Goal: Use online tool/utility: Use online tool/utility

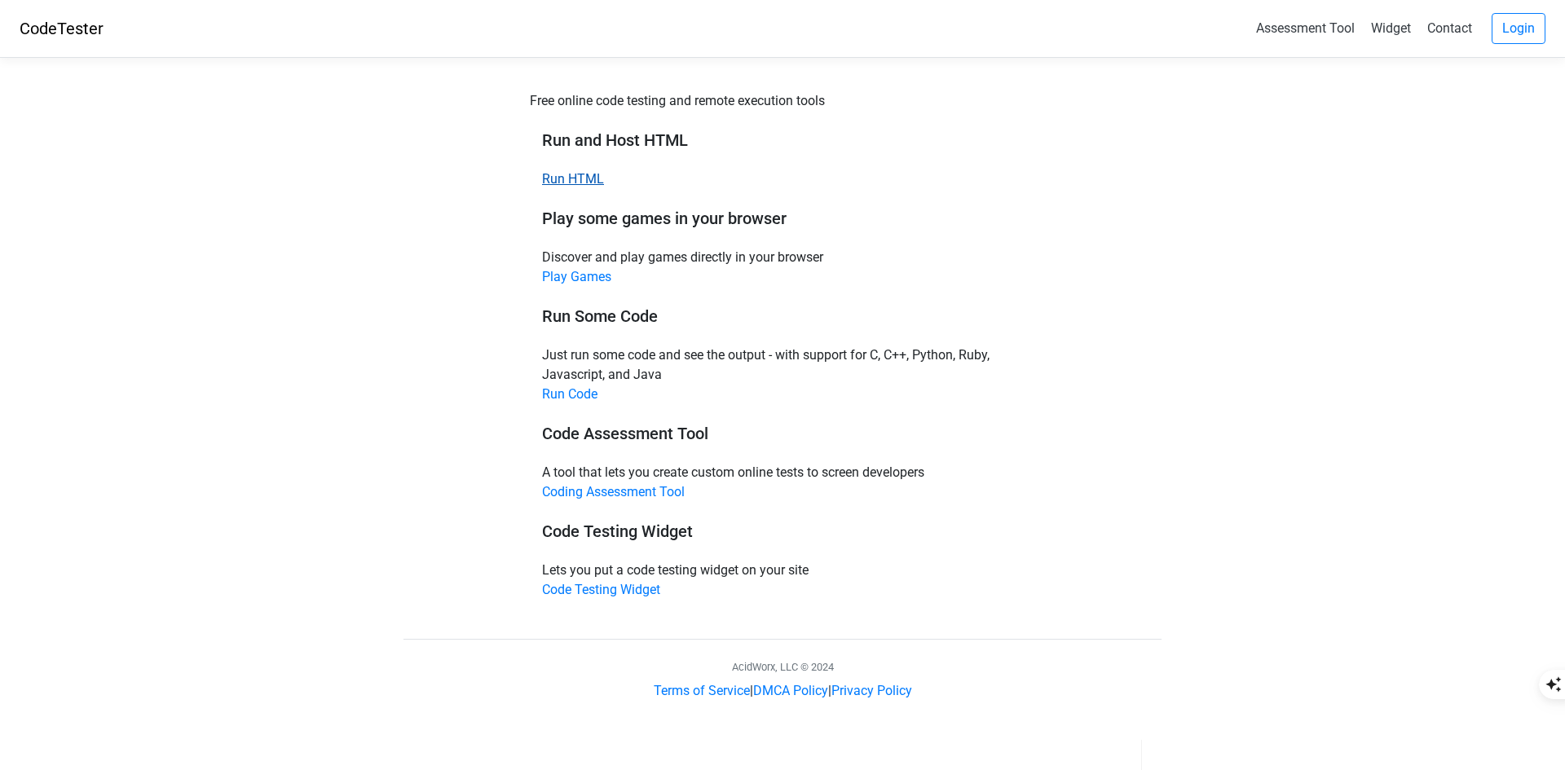
click at [581, 178] on link "Run HTML" at bounding box center [573, 178] width 62 height 15
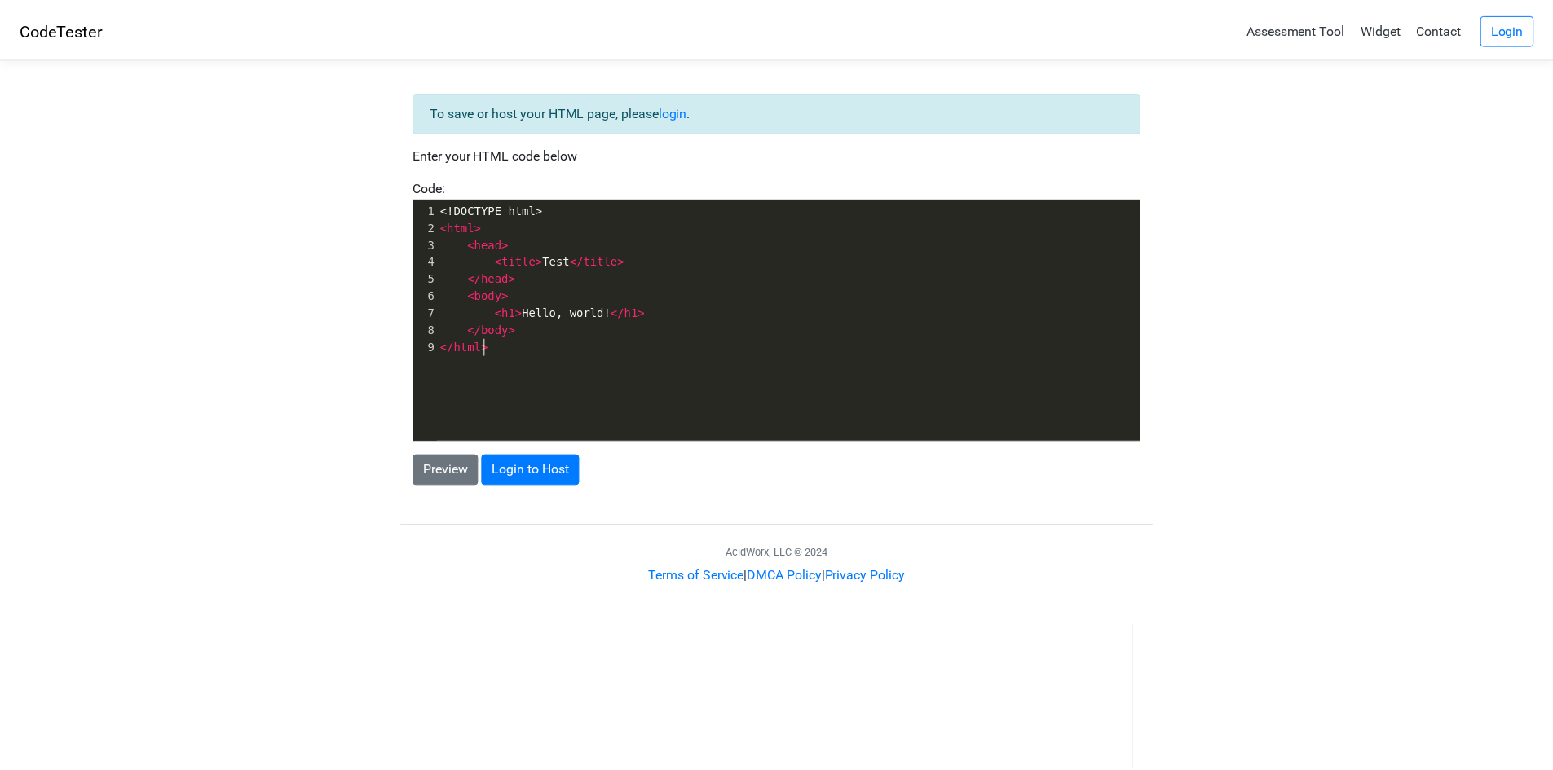
scroll to position [6, 0]
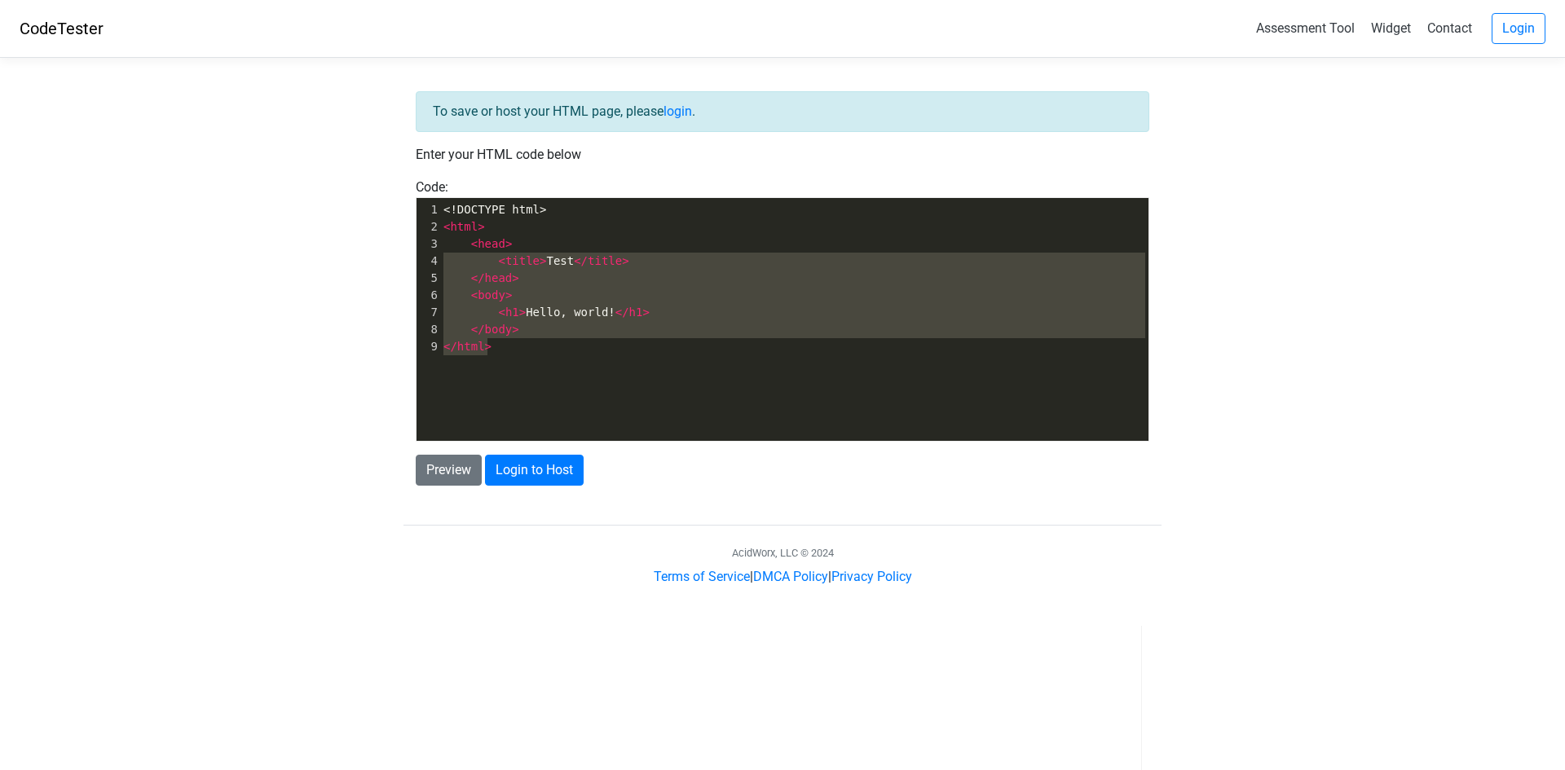
type textarea "<!DOCTYPE html> <html> <head> <title>Test</title> </head> <body> <h1>Hello, wor…"
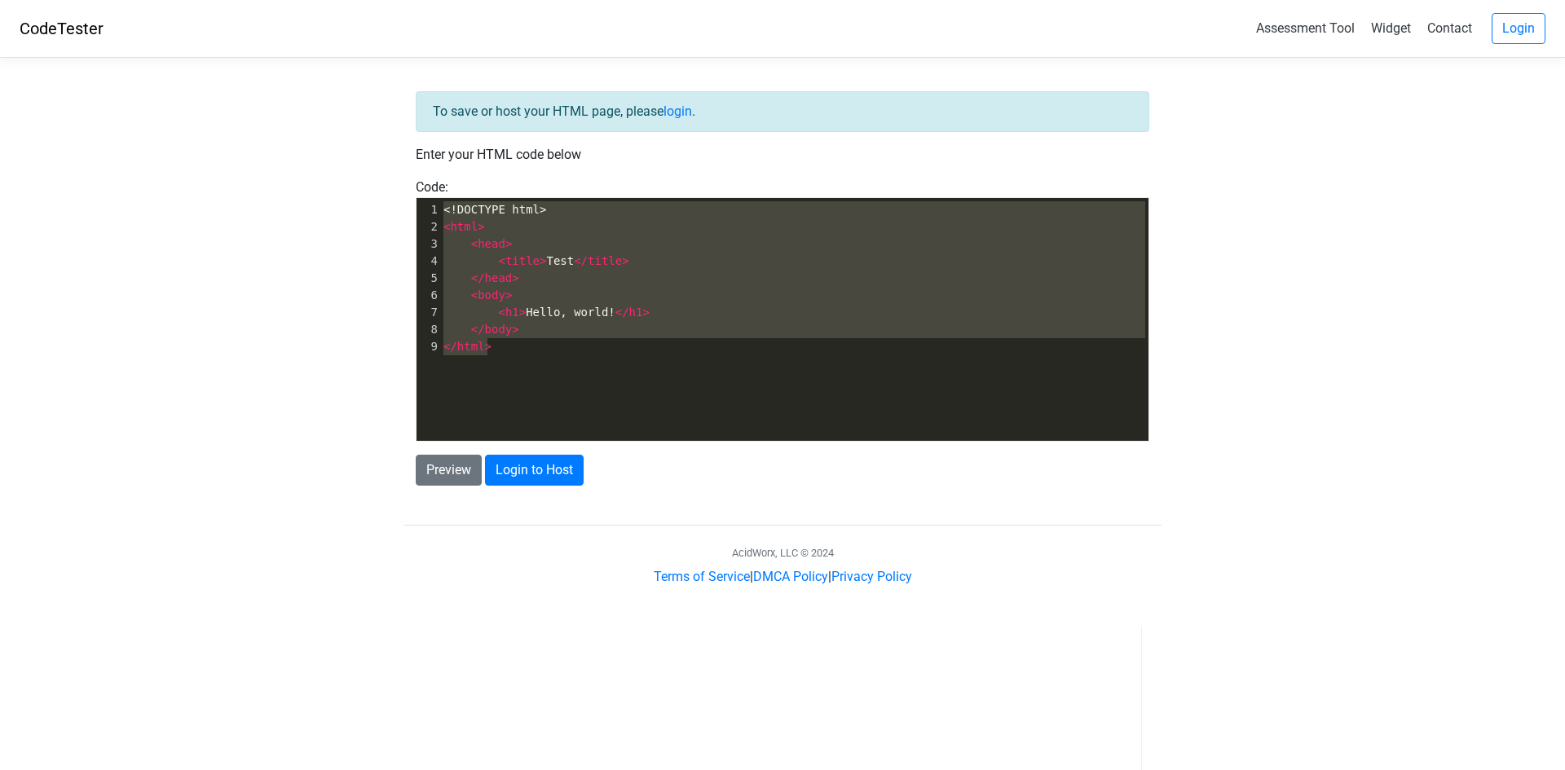
drag, startPoint x: 535, startPoint y: 361, endPoint x: 397, endPoint y: 205, distance: 208.4
click at [397, 205] on div "To save or host your HTML page, please login . Enter your HTML code below Code:…" at bounding box center [782, 329] width 782 height 516
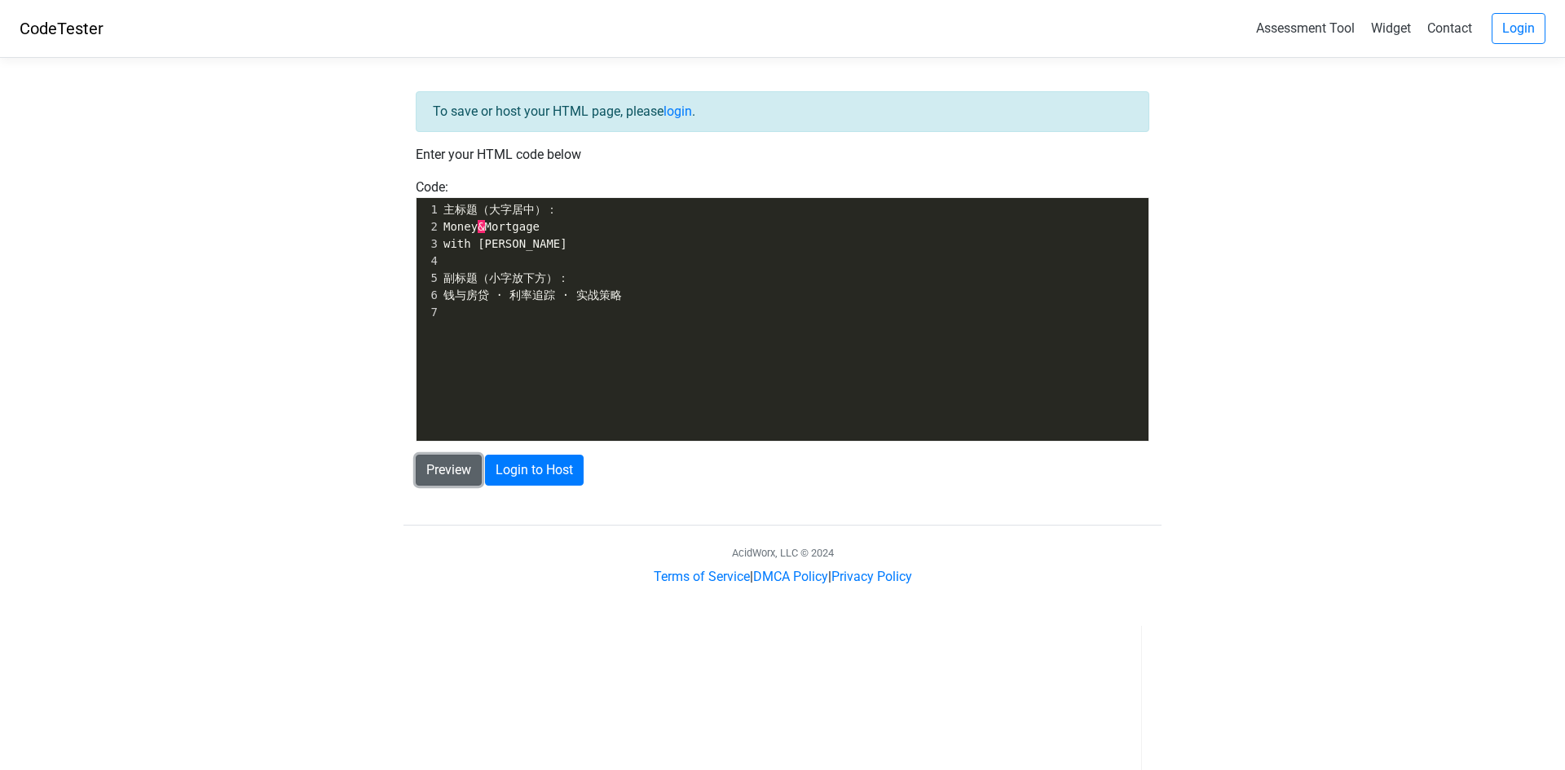
click at [447, 470] on button "Preview" at bounding box center [449, 470] width 66 height 31
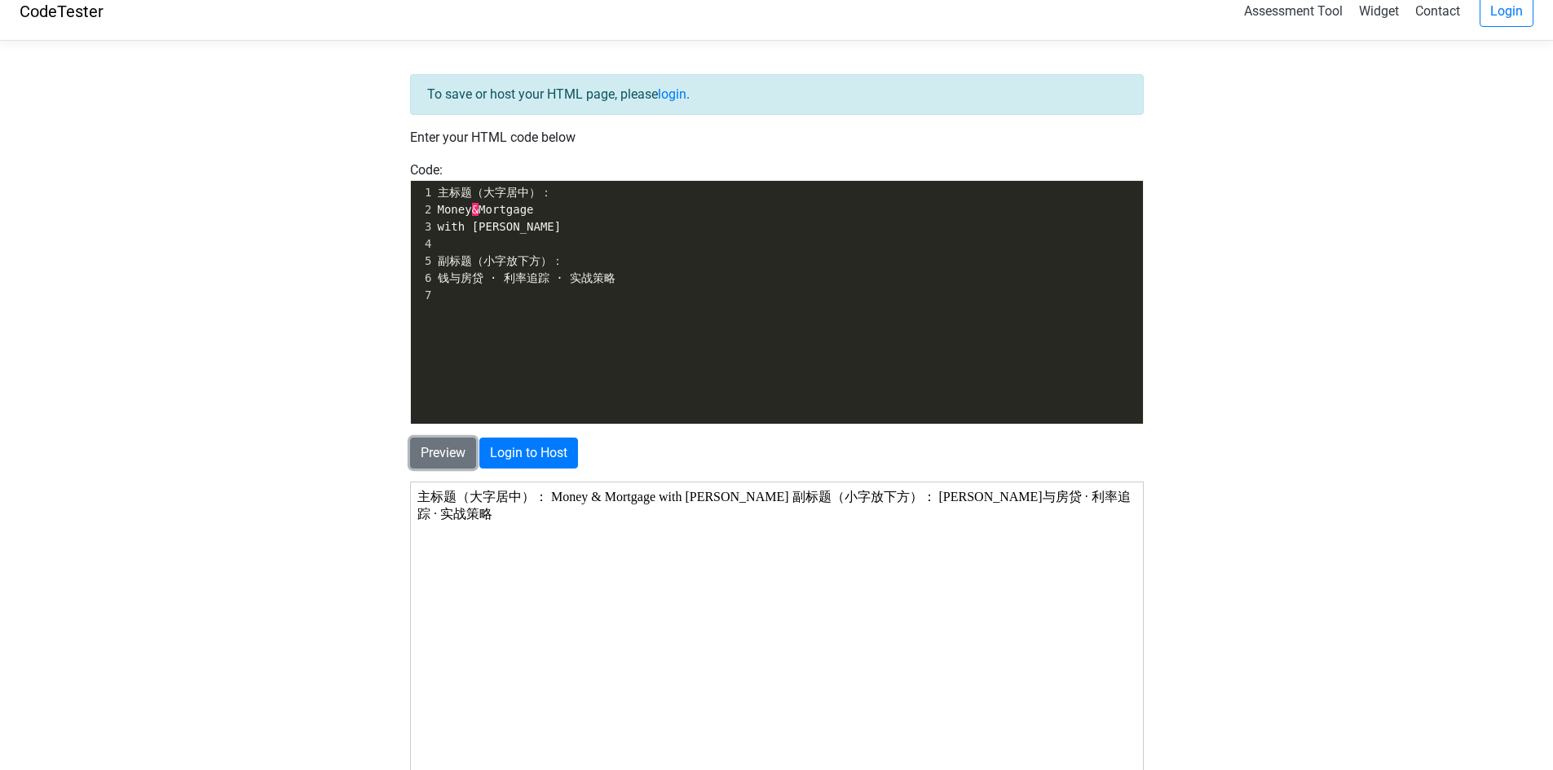
scroll to position [0, 0]
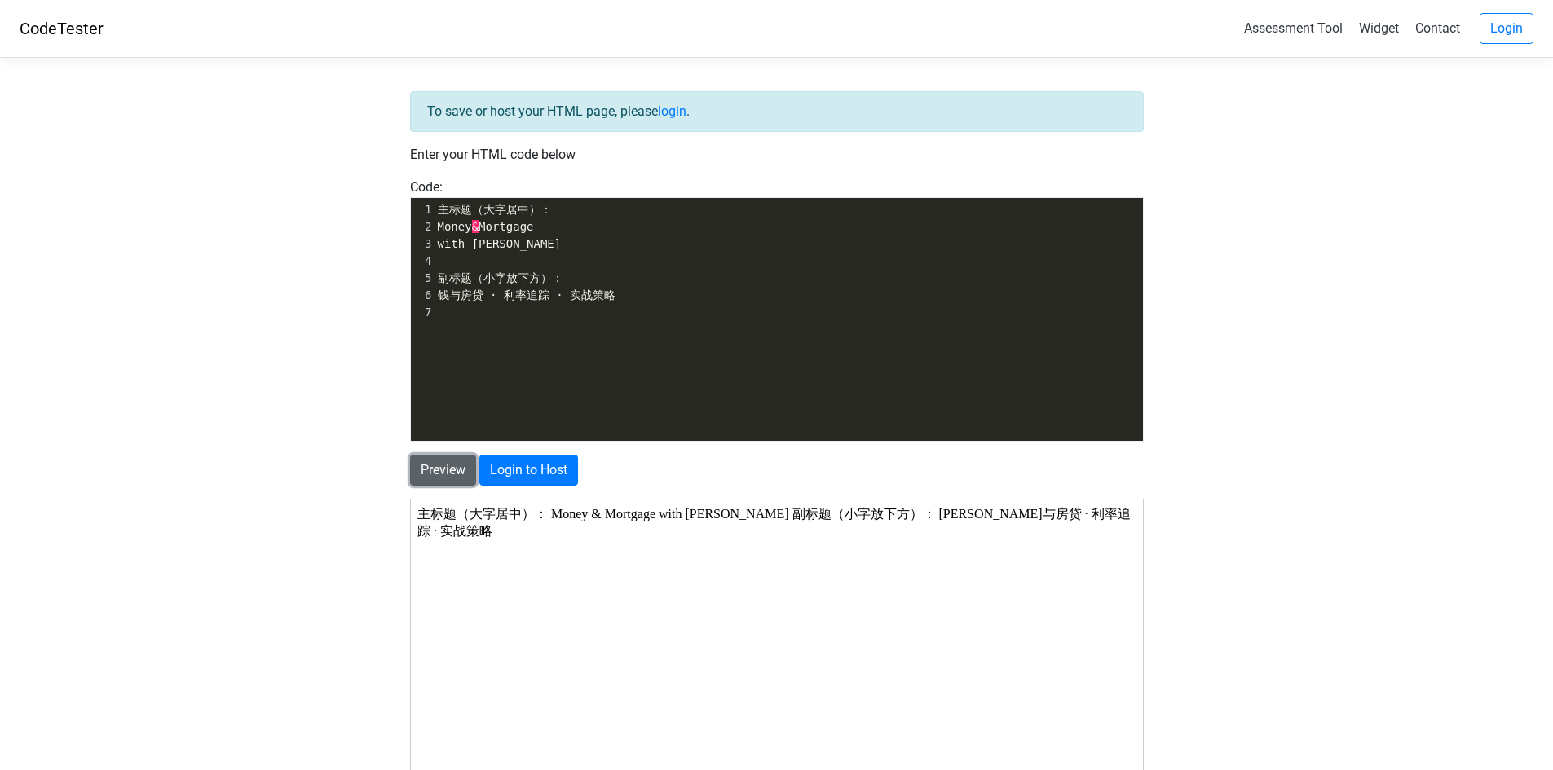
click at [425, 469] on button "Preview" at bounding box center [443, 470] width 66 height 31
click at [458, 312] on pre "​" at bounding box center [794, 312] width 720 height 17
click at [446, 472] on button "Preview" at bounding box center [443, 470] width 66 height 31
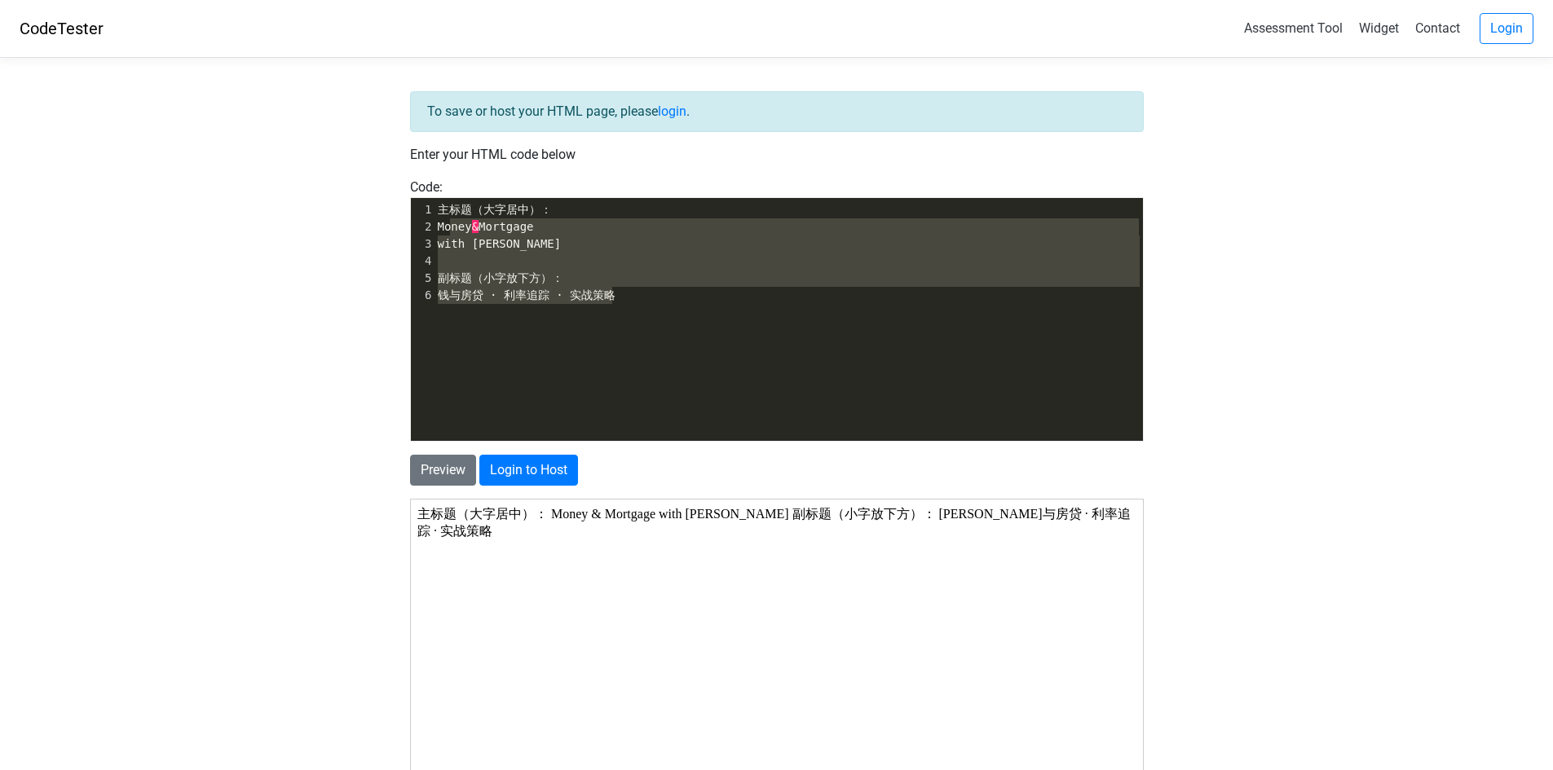
type textarea "主标题（大字居中）： Money & Mortgage with [PERSON_NAME] 副标题（小字放下方）： [PERSON_NAME]与房贷 · 利…"
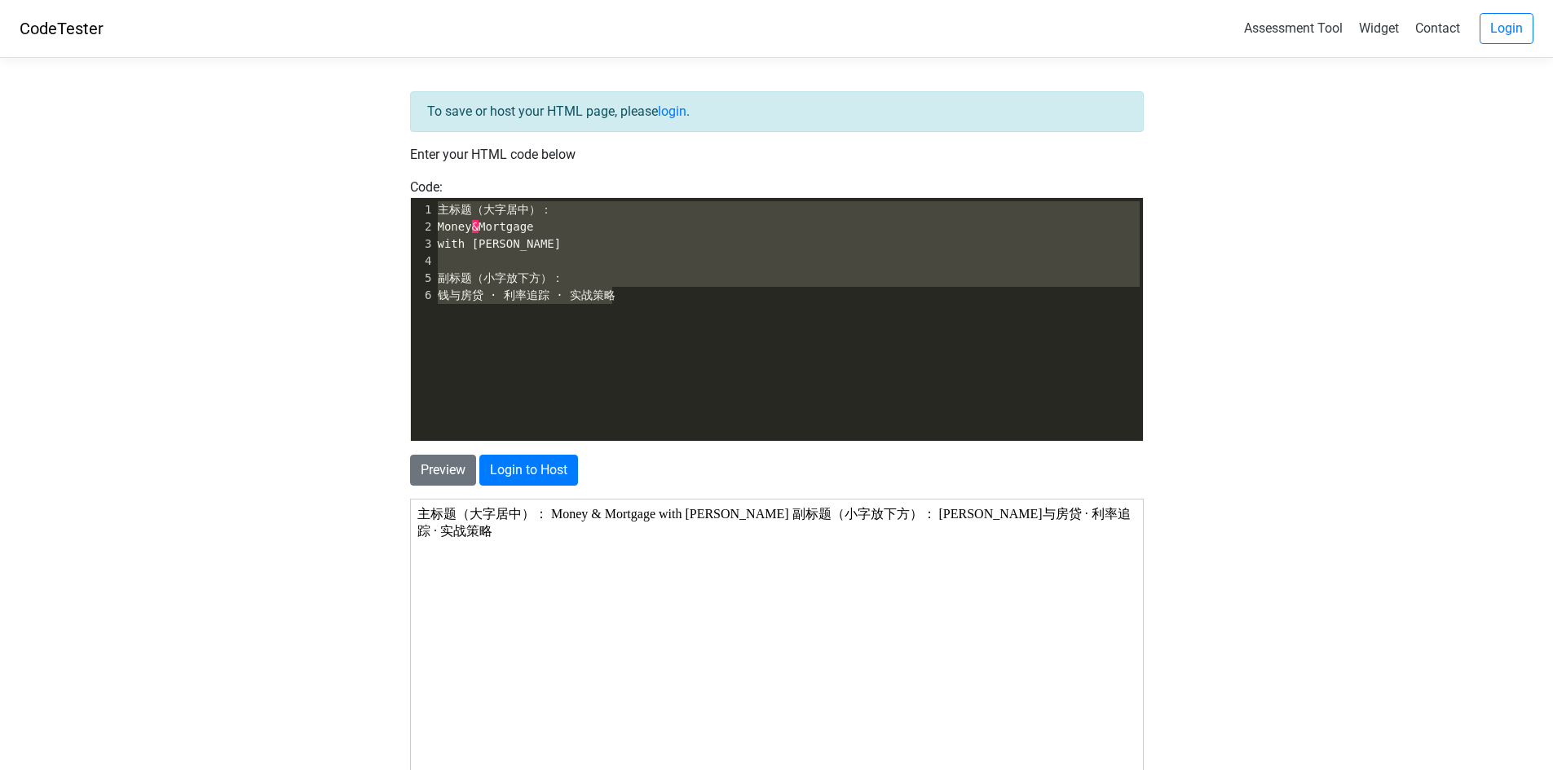
drag, startPoint x: 630, startPoint y: 289, endPoint x: 408, endPoint y: 198, distance: 239.4
click at [408, 198] on div "Code: <!DOCTYPE html> <html> <head> <title>Test</title> </head> <body> <h1>Hell…" at bounding box center [777, 310] width 758 height 264
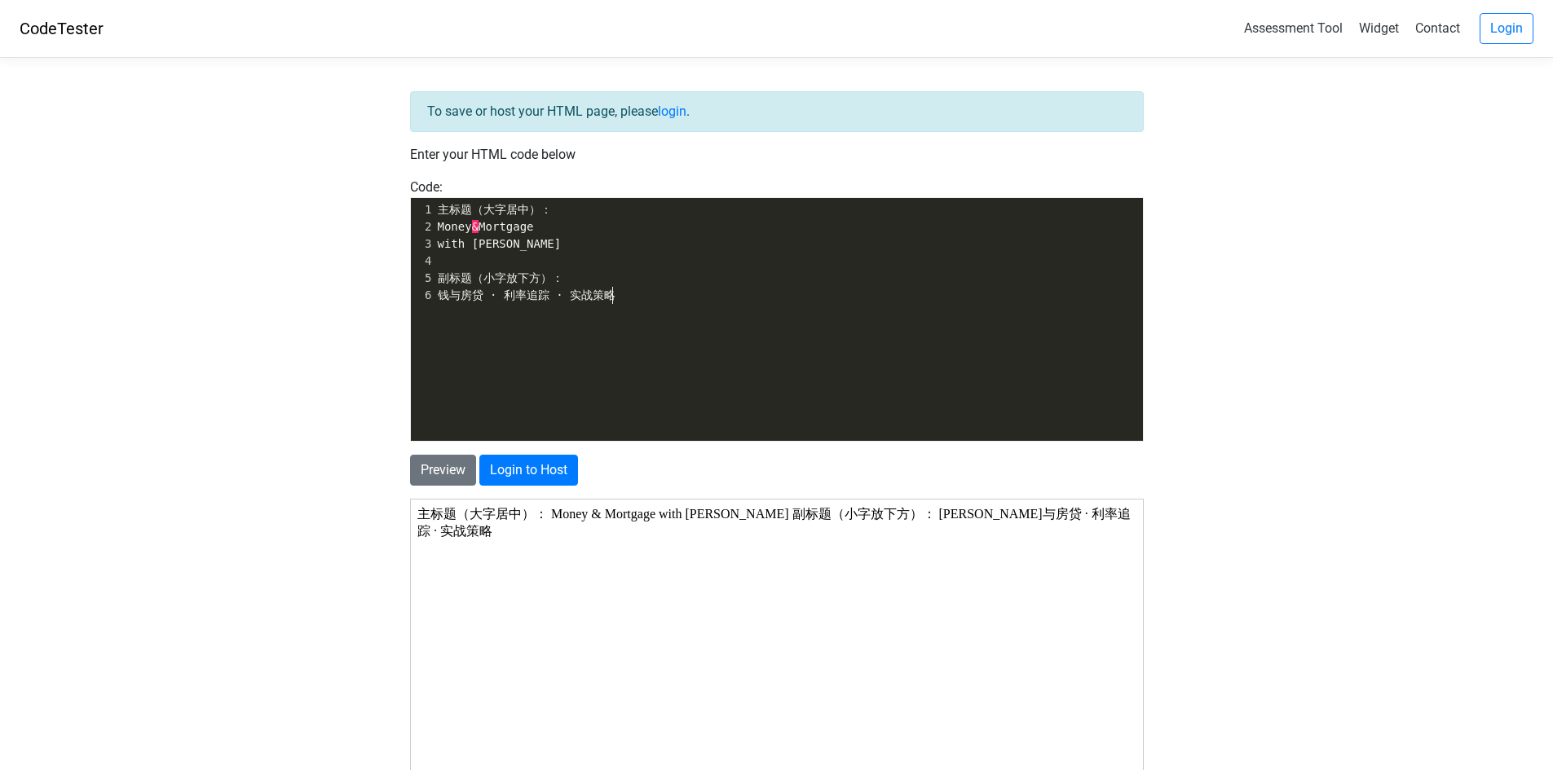
click at [521, 342] on div "​ x 1 主标题（大字居中）： 2 Money & Mortgage 3 with [PERSON_NAME] 4 ​ 5 副标题（小字放下方）： 6 钱与…" at bounding box center [789, 331] width 756 height 267
click at [602, 362] on div "​ x 1 主标题（大字居中）： 2 Money & Mortgage 3 with [PERSON_NAME] 4 ​ 5 副标题（小字放下方）： 6 钱与…" at bounding box center [789, 331] width 756 height 267
type textarea "Money & Mortgage with [PERSON_NAME] 副标题（小字放下方）： [PERSON_NAME]与房贷 · 利率追踪 · 实战策略"
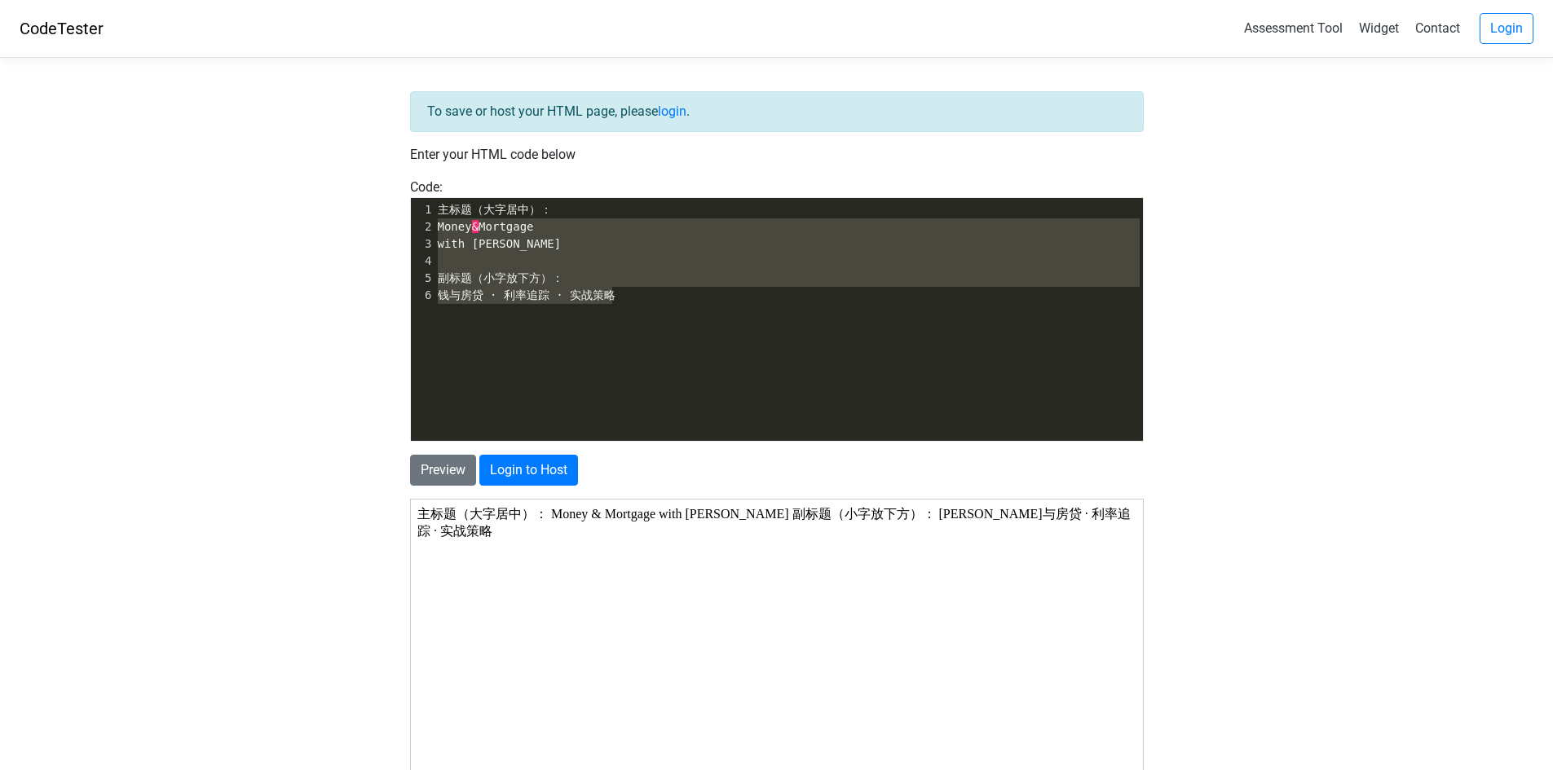
drag, startPoint x: 559, startPoint y: 291, endPoint x: 372, endPoint y: 231, distance: 196.9
click at [372, 231] on body "CodeTester Assessment Tool Widget Contact Login To save or host your HTML page,…" at bounding box center [776, 502] width 1553 height 1005
